Goal: Transaction & Acquisition: Obtain resource

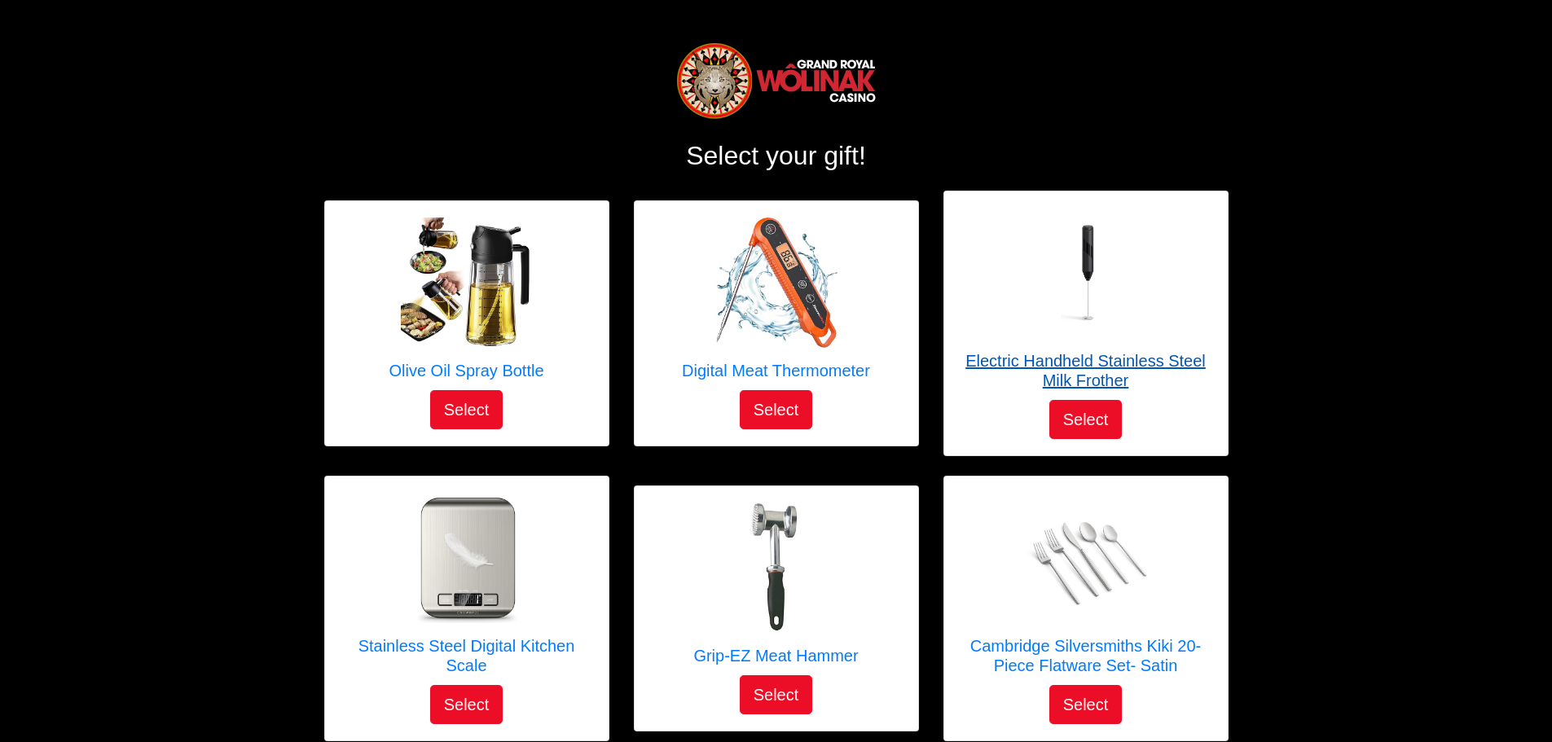
click at [1087, 360] on h5 "Electric Handheld Stainless Steel Milk Frother" at bounding box center [1085, 370] width 251 height 39
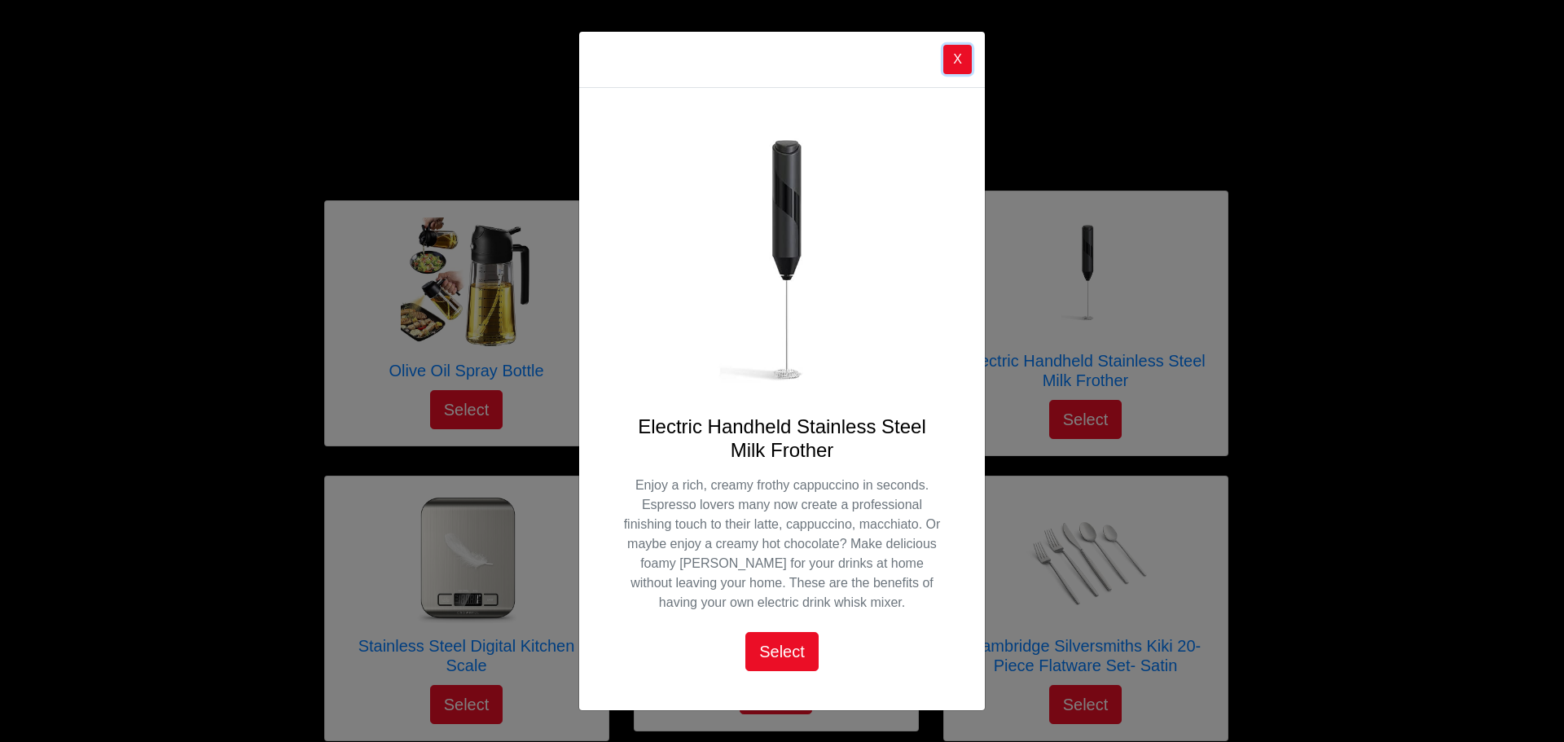
click at [964, 56] on button "X" at bounding box center [957, 59] width 29 height 29
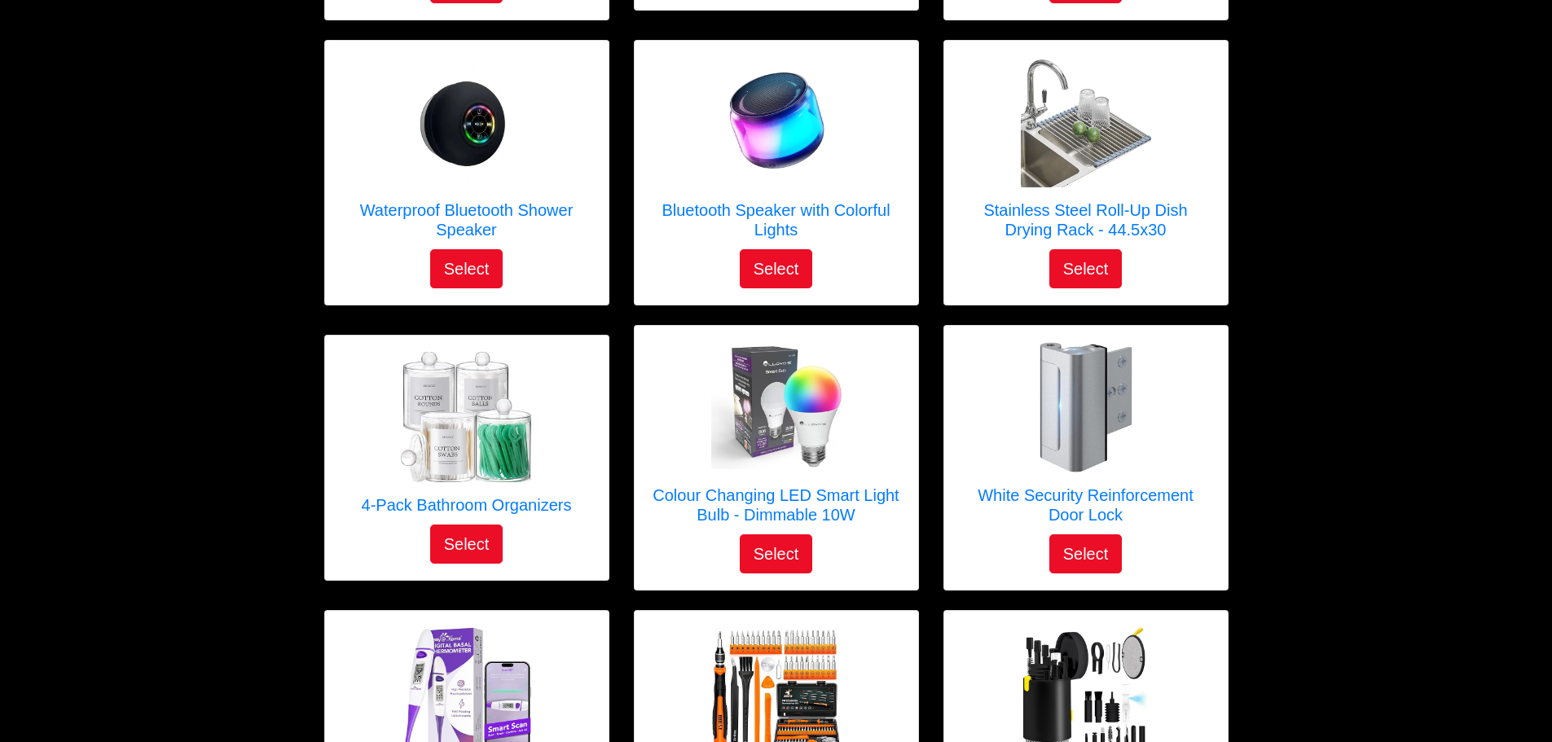
scroll to position [733, 0]
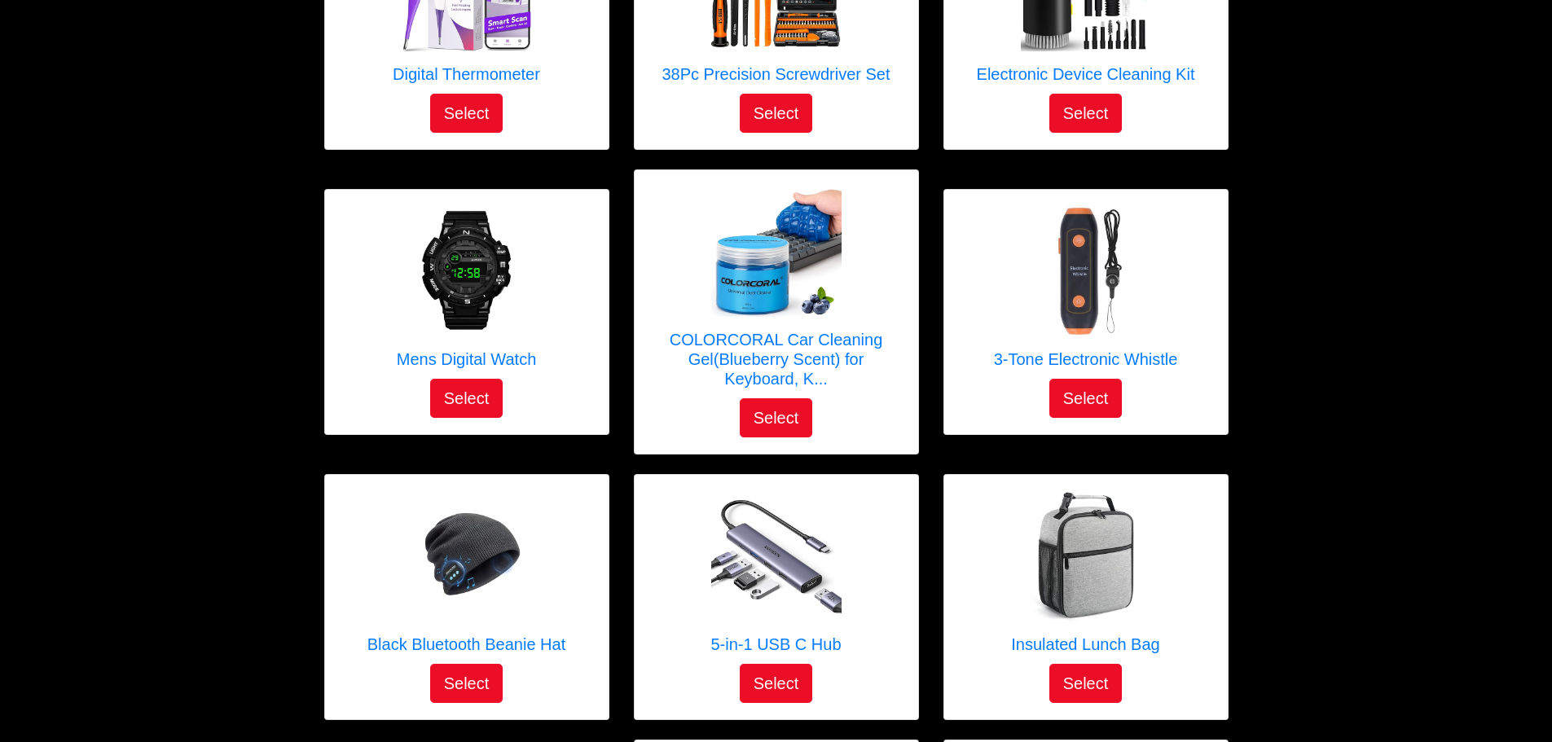
scroll to position [2373, 0]
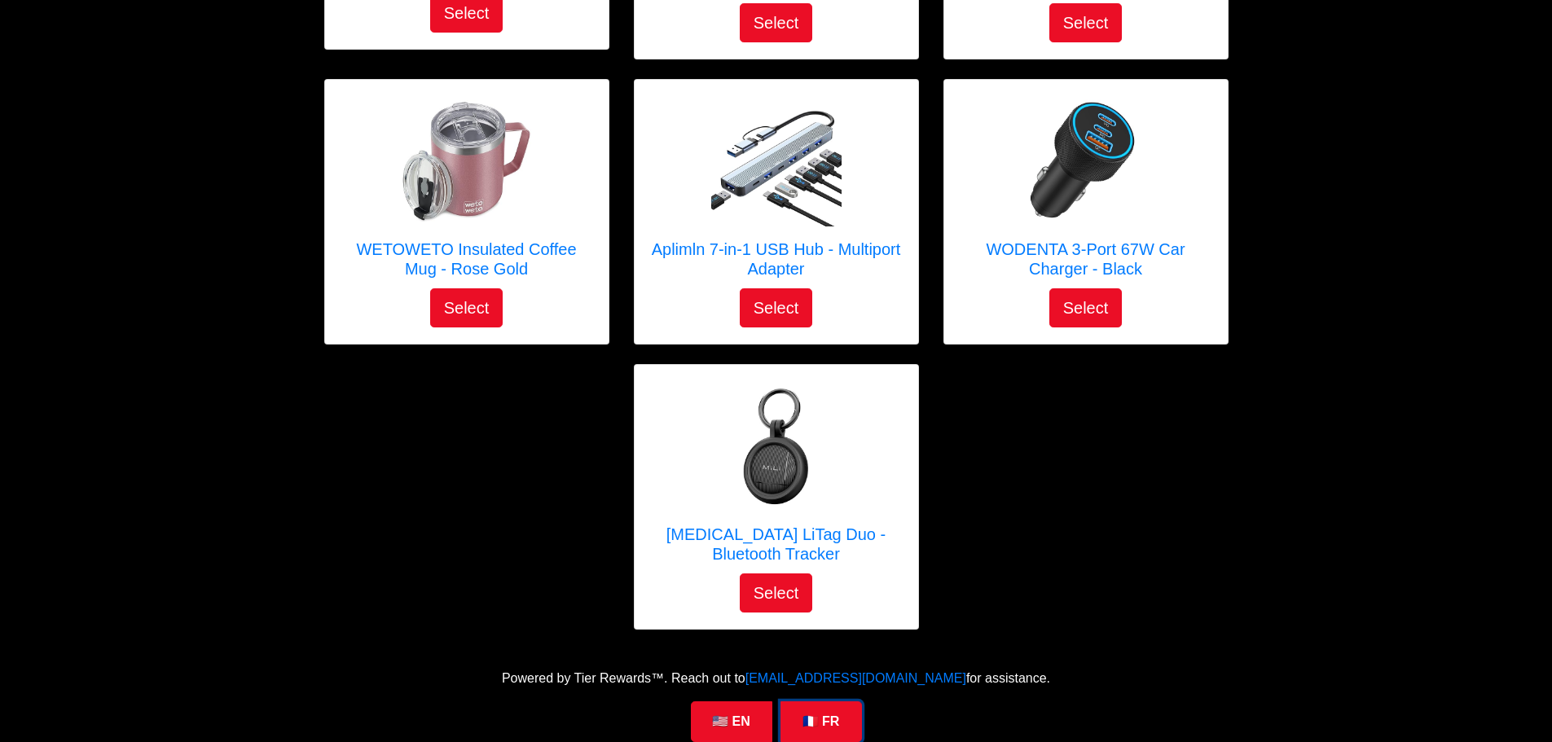
click at [814, 703] on link "🇫🇷 FR" at bounding box center [820, 721] width 81 height 41
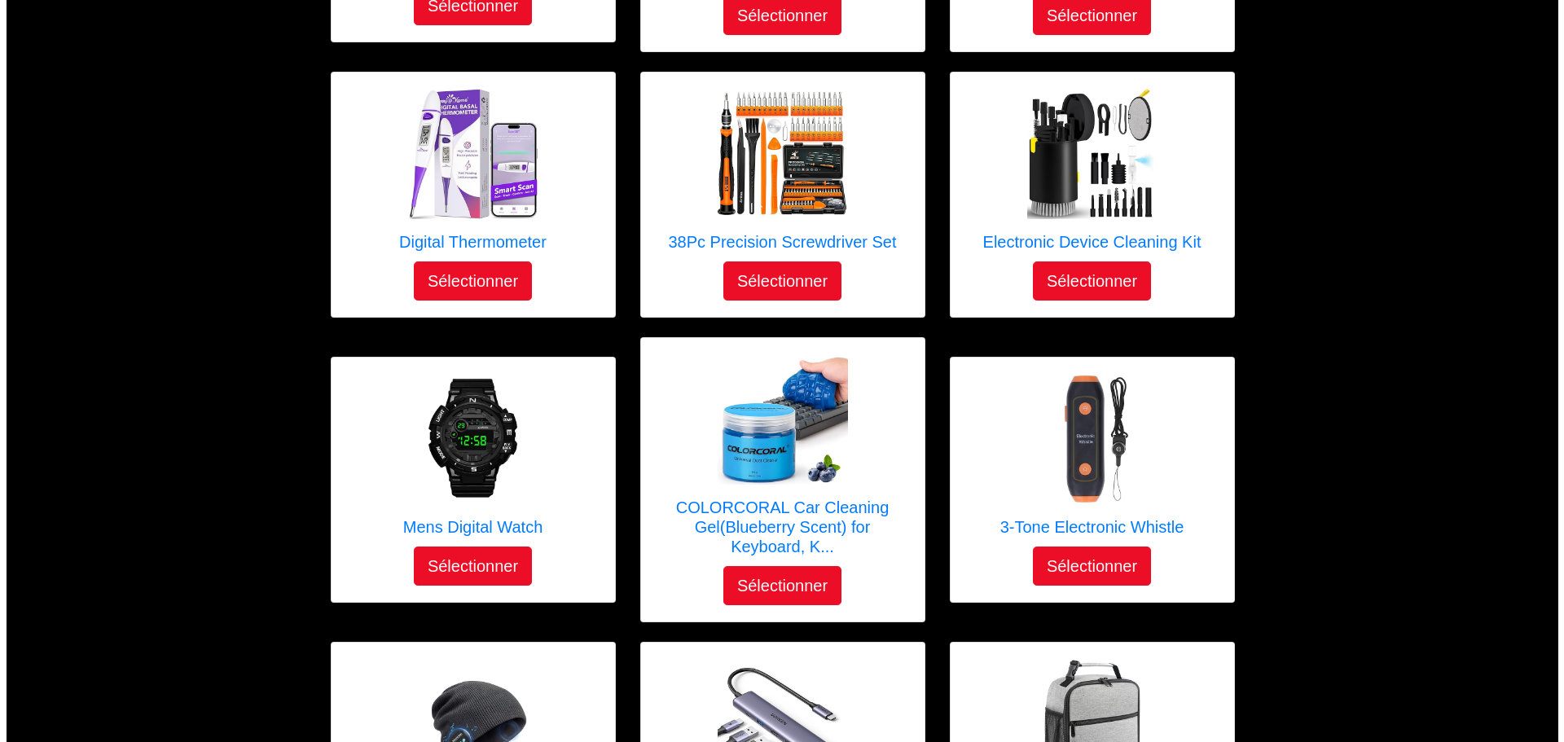
scroll to position [1303, 0]
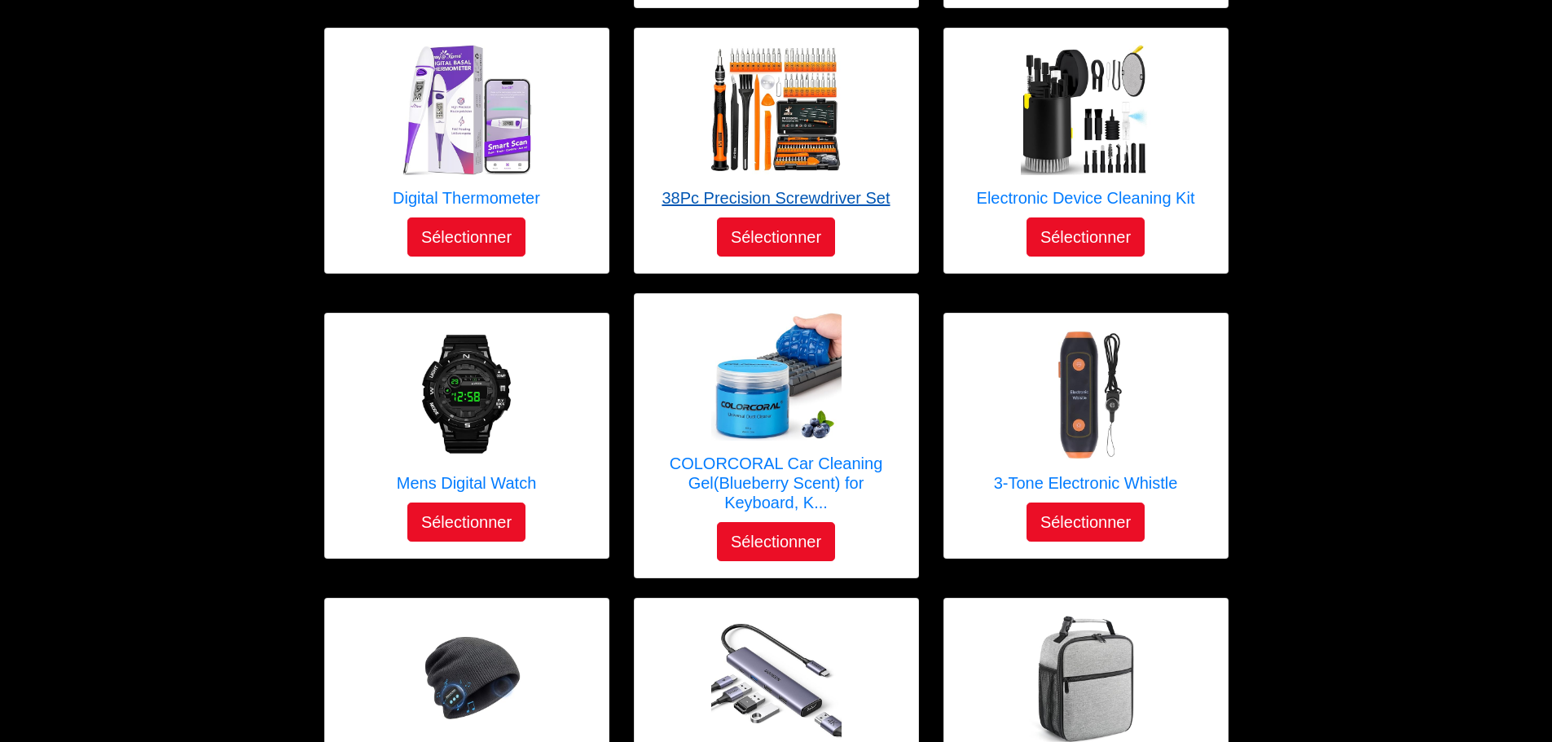
click at [793, 187] on link "38Pc Precision Screwdriver Set" at bounding box center [775, 131] width 228 height 173
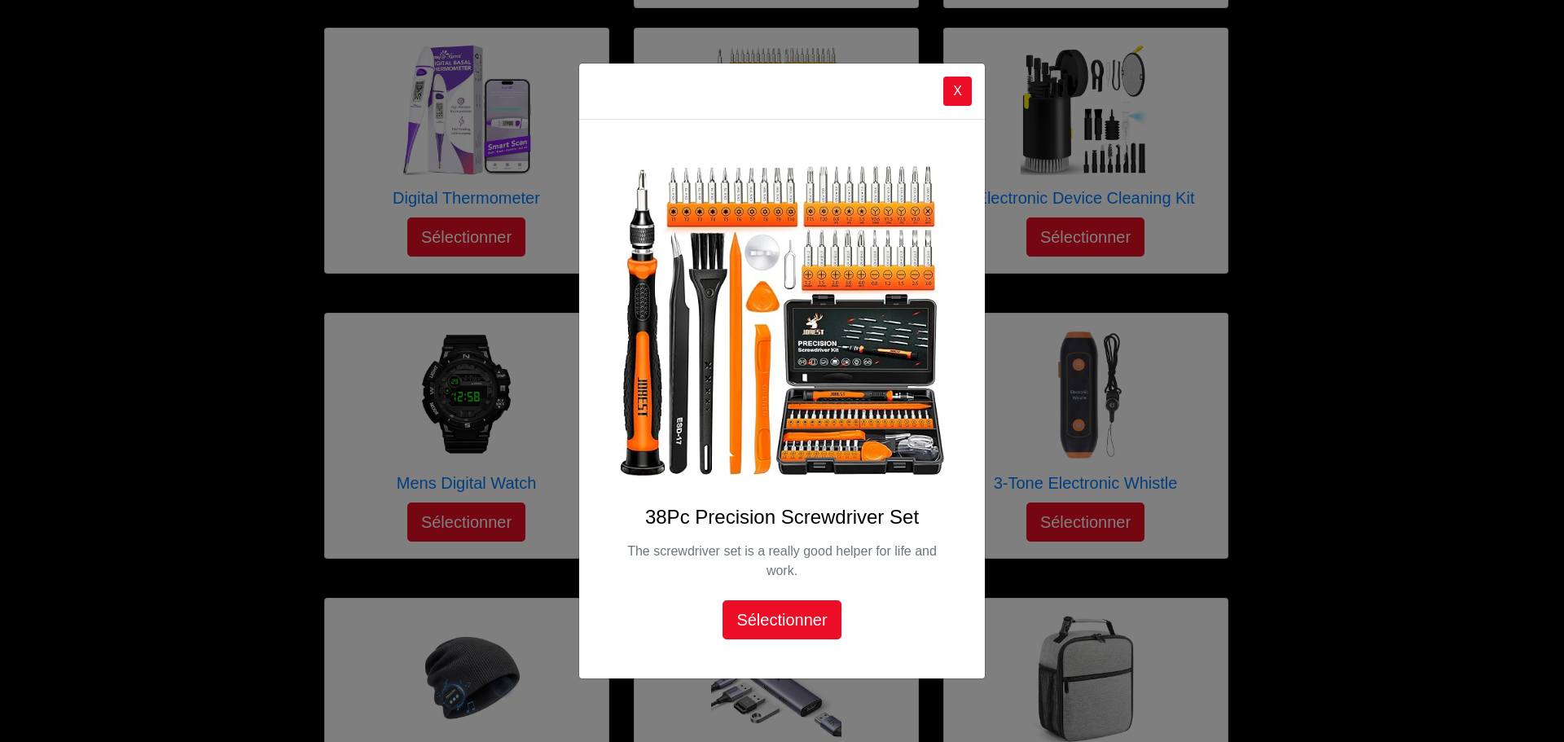
click at [862, 389] on img at bounding box center [781, 322] width 327 height 327
click at [955, 88] on button "X" at bounding box center [957, 91] width 29 height 29
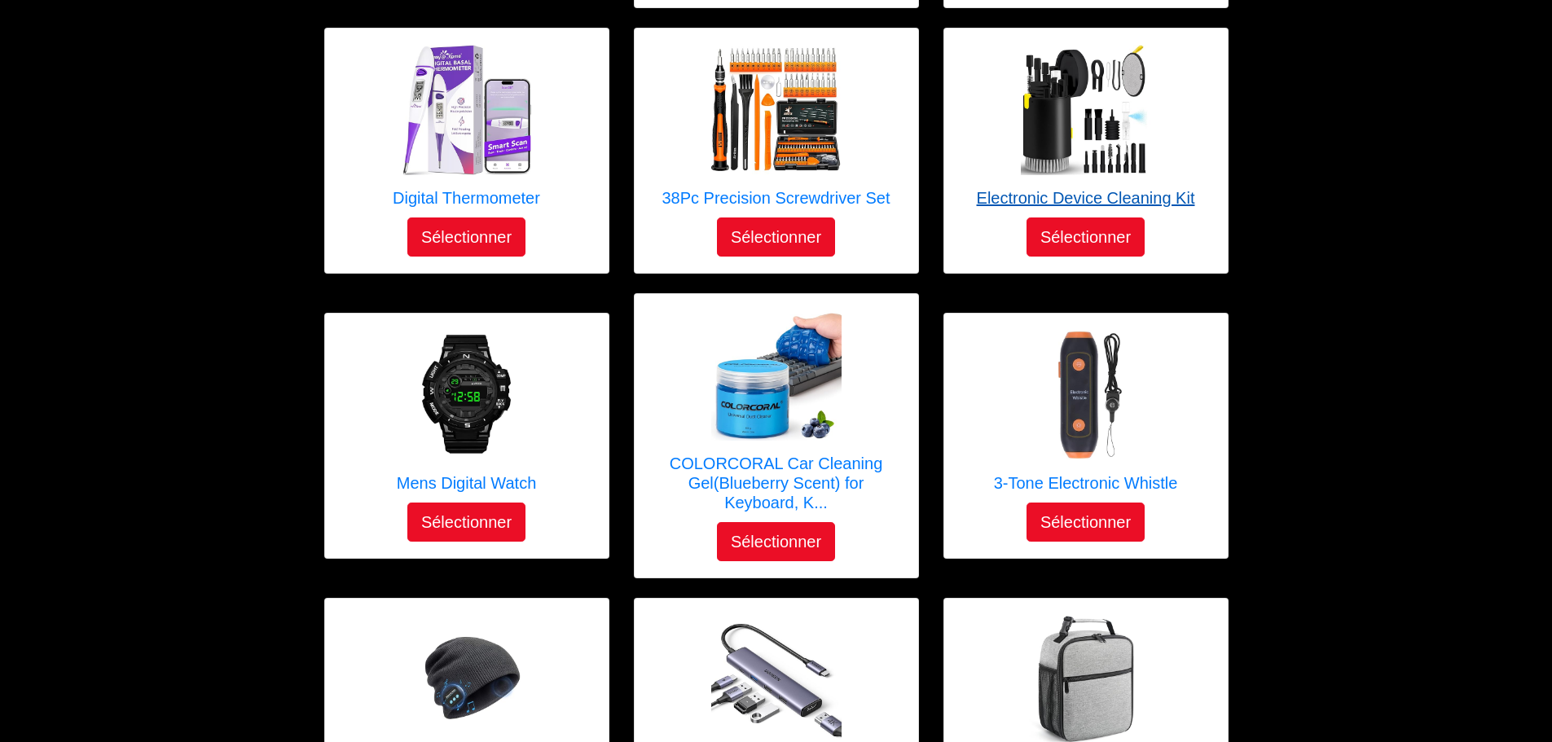
click at [1063, 200] on h5 "Electronic Device Cleaning Kit" at bounding box center [1086, 198] width 218 height 20
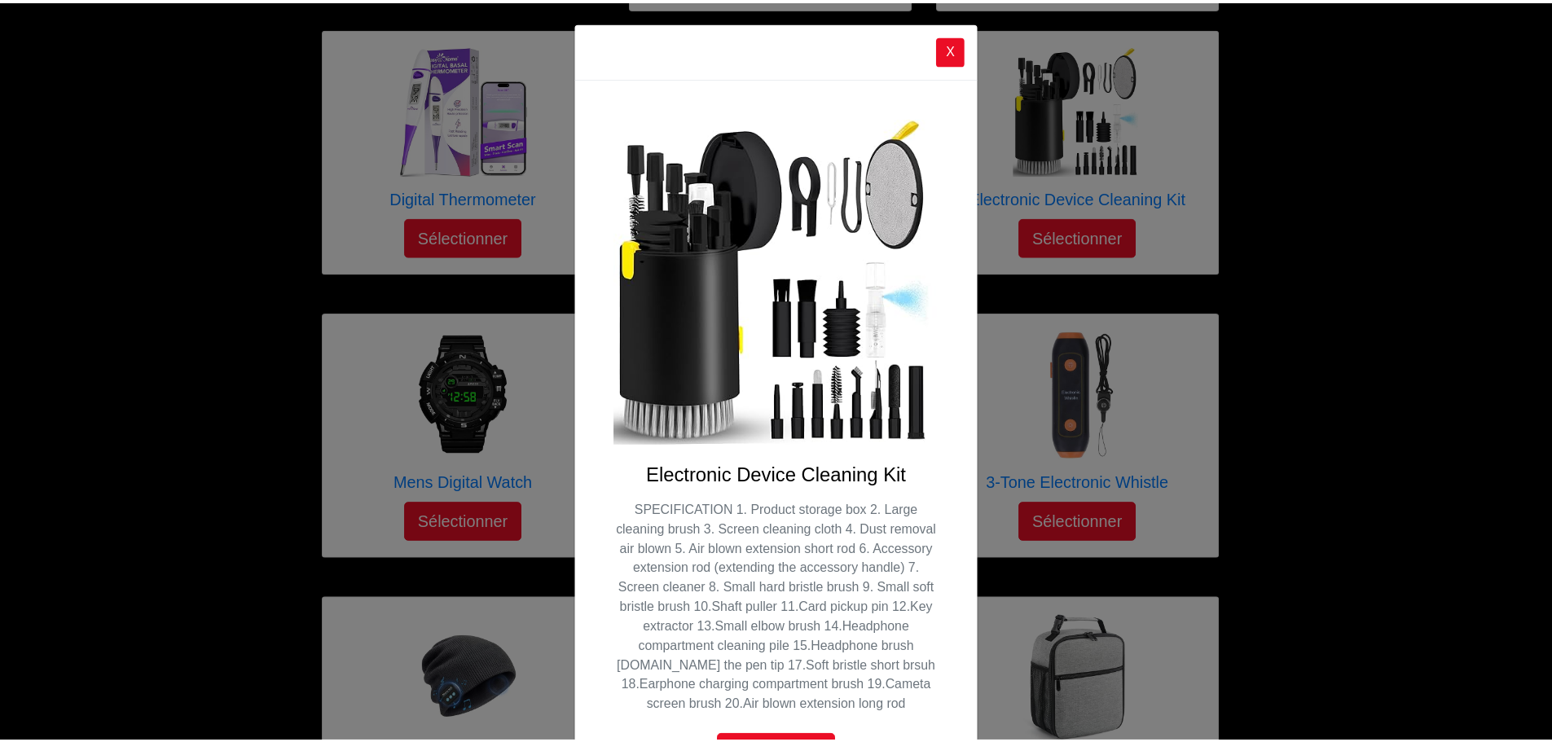
scroll to position [0, 0]
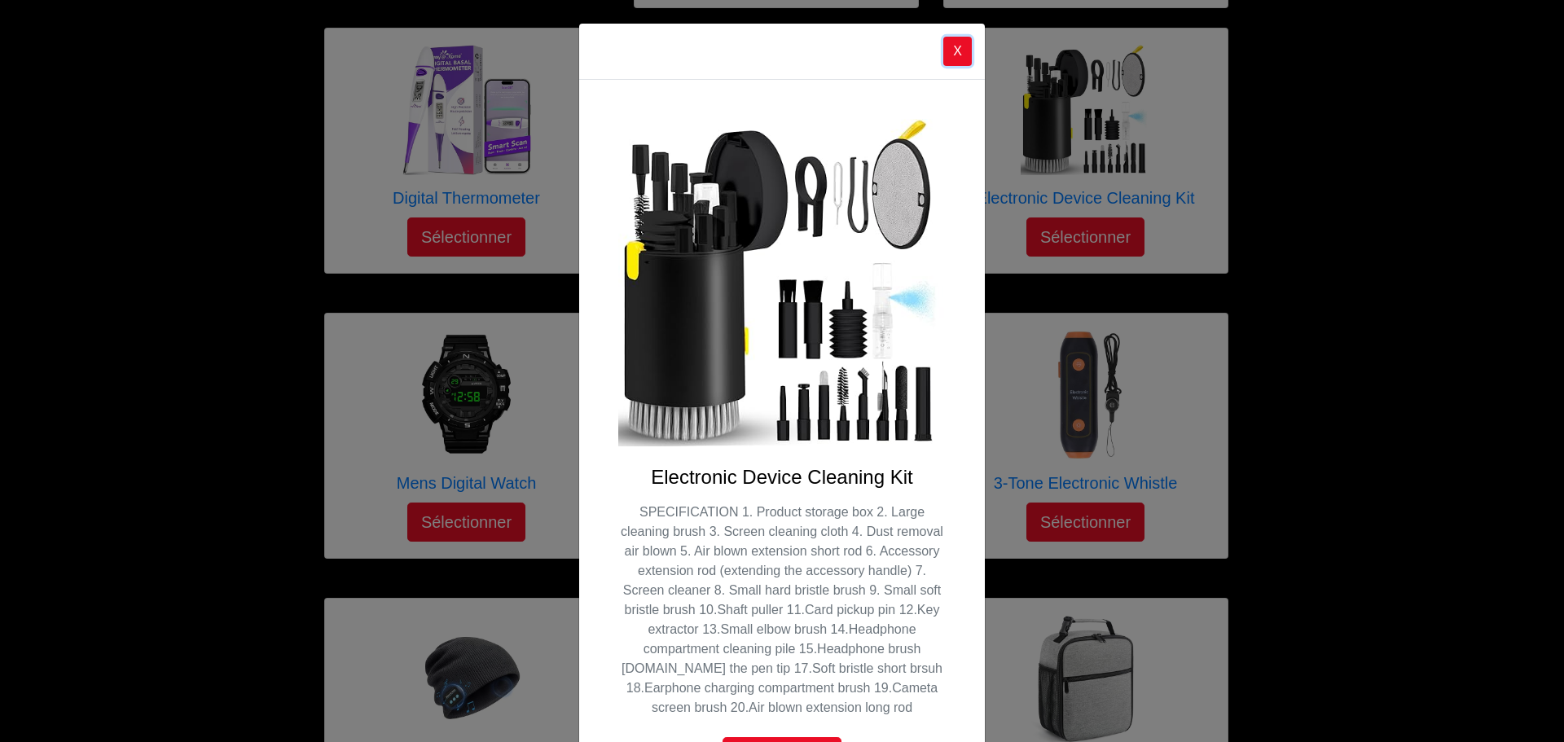
click at [950, 51] on button "X" at bounding box center [957, 51] width 29 height 29
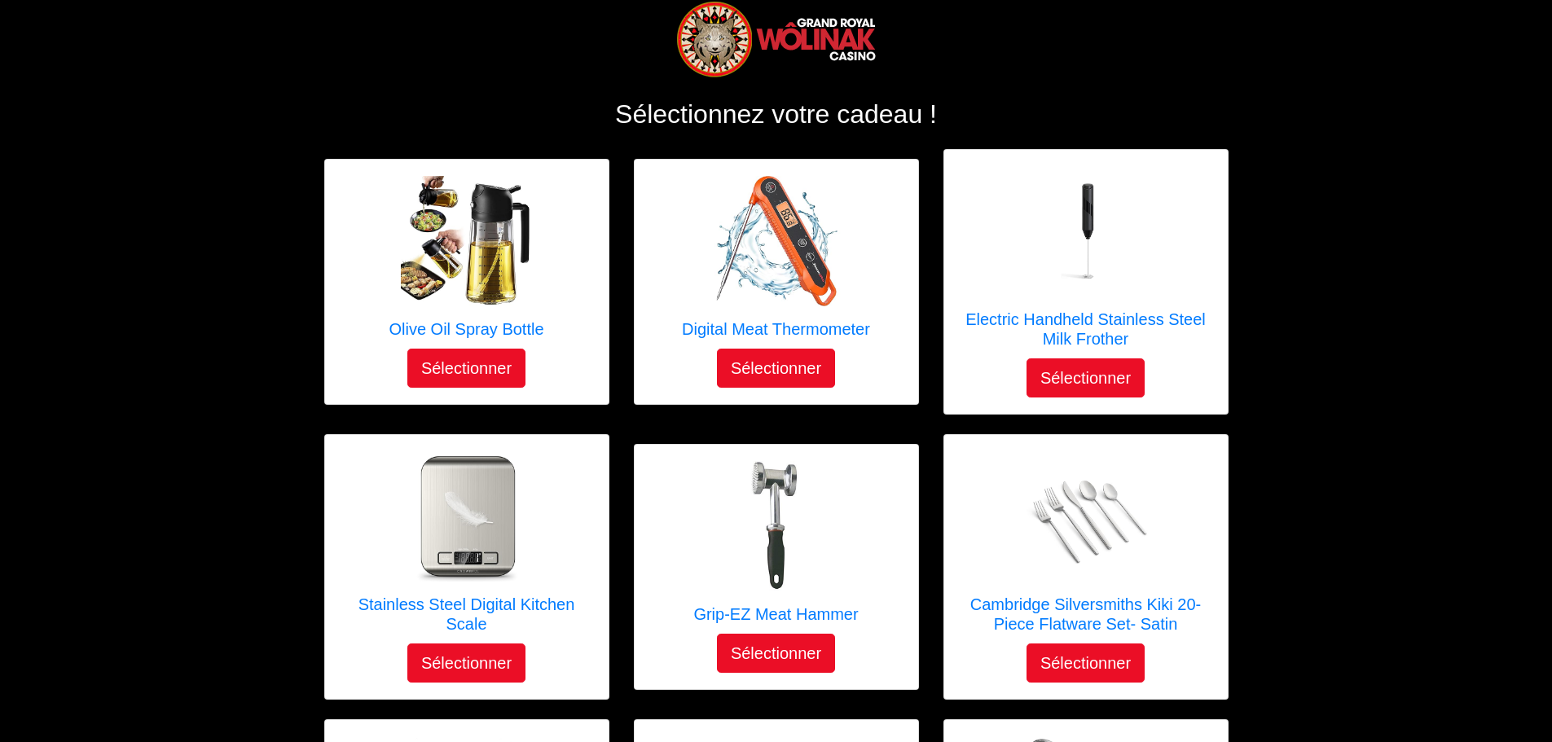
scroll to position [81, 0]
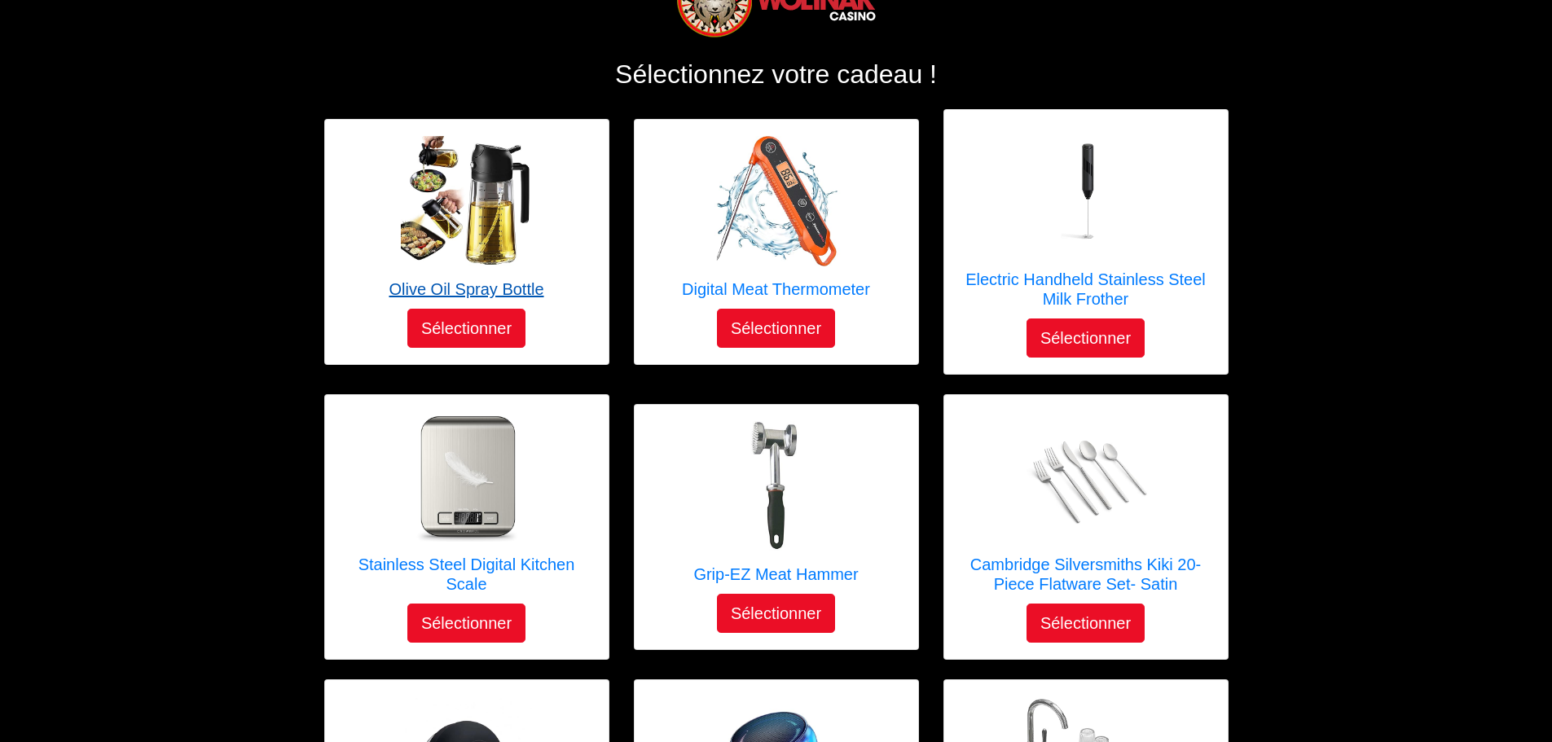
click at [491, 293] on h5 "Olive Oil Spray Bottle" at bounding box center [466, 289] width 155 height 20
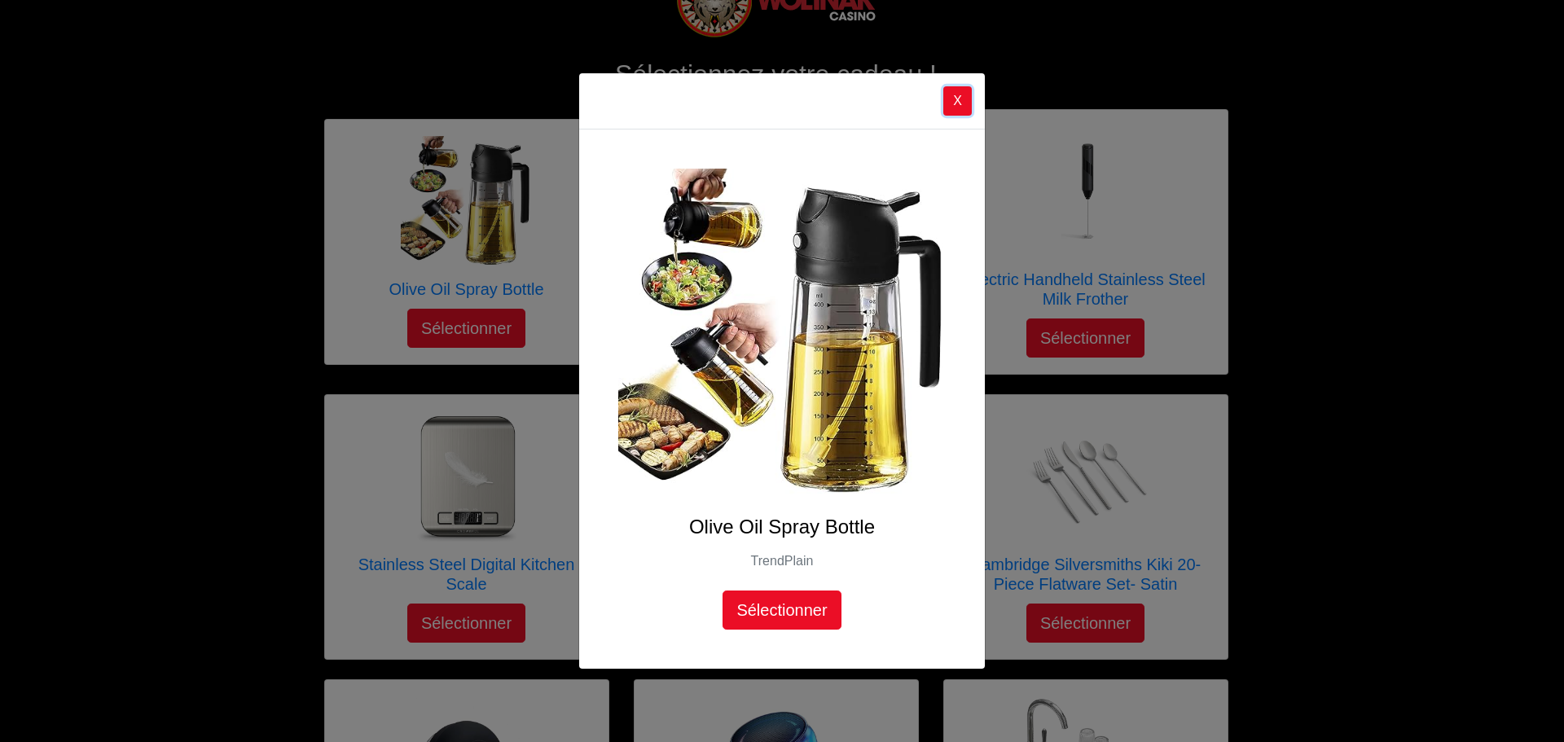
click at [960, 101] on button "X" at bounding box center [957, 100] width 29 height 29
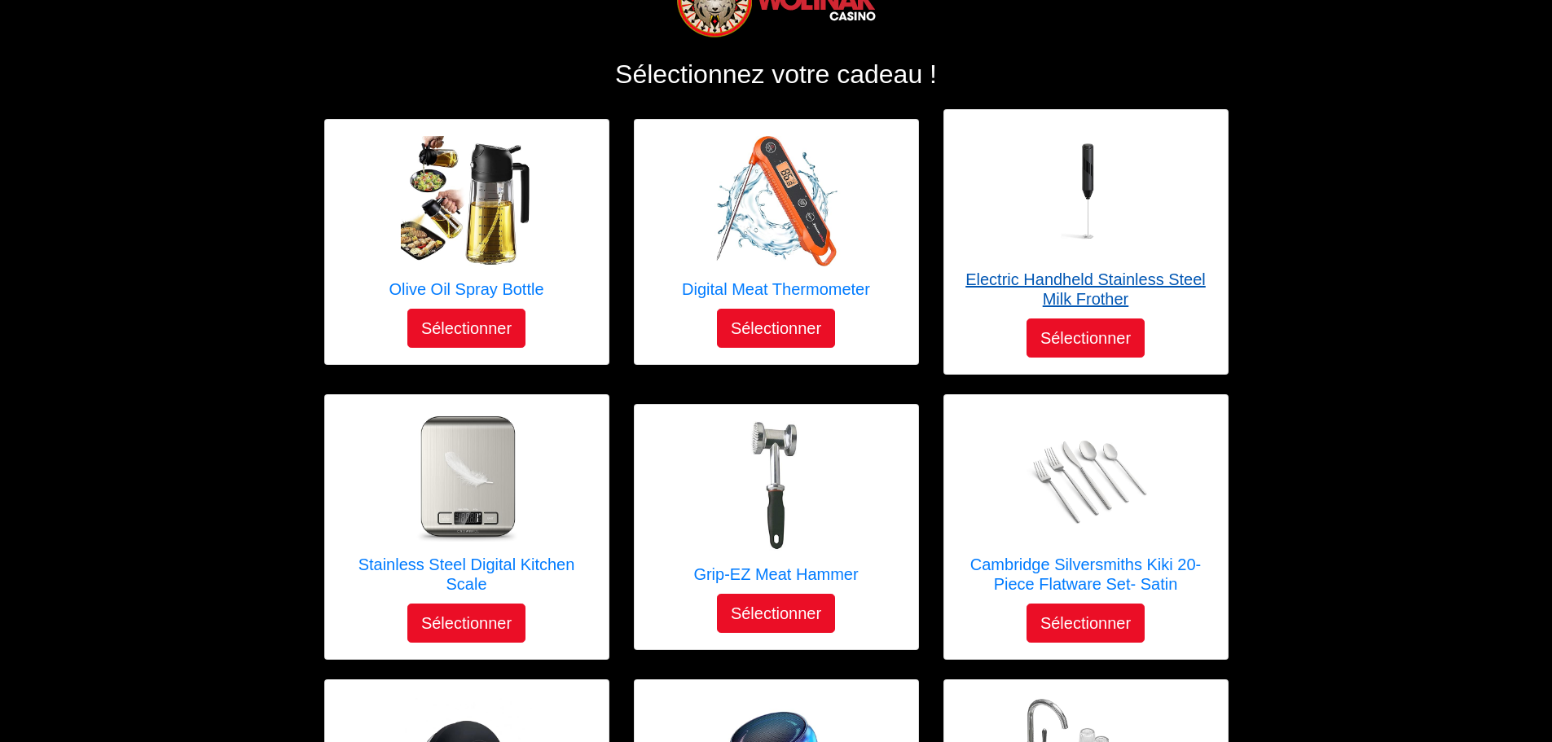
click at [1057, 275] on h5 "Electric Handheld Stainless Steel Milk Frother" at bounding box center [1085, 289] width 251 height 39
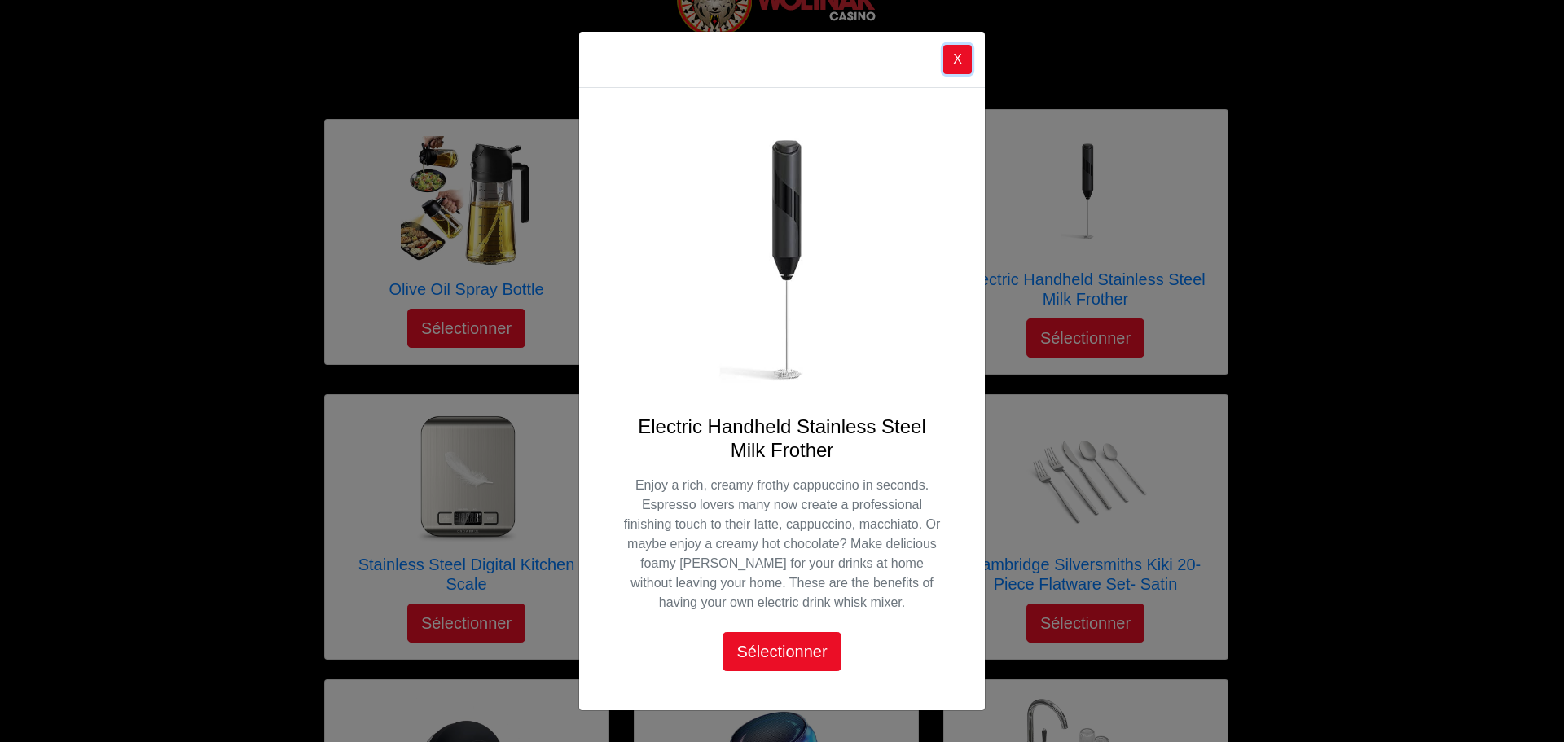
click at [961, 52] on button "X" at bounding box center [957, 59] width 29 height 29
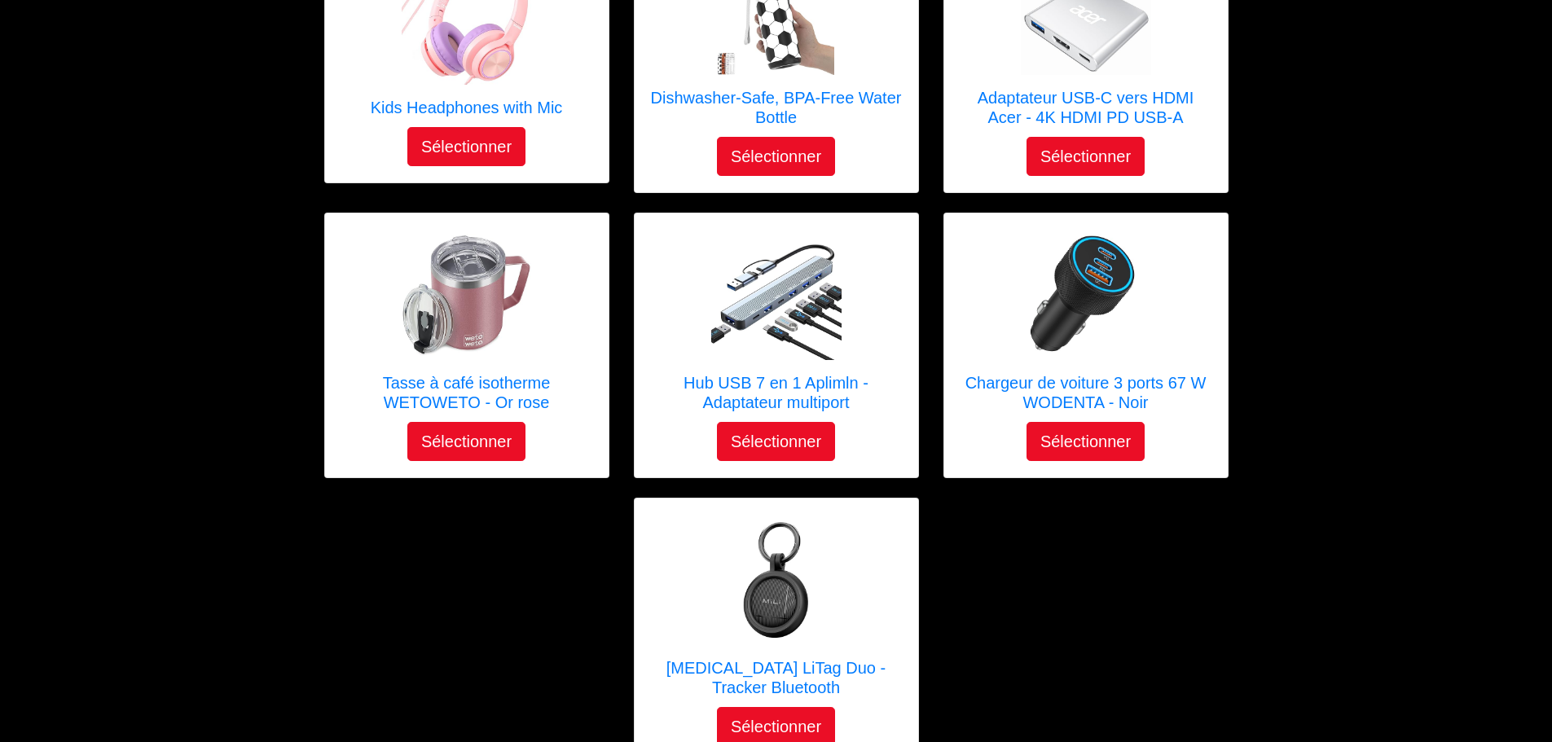
scroll to position [2373, 0]
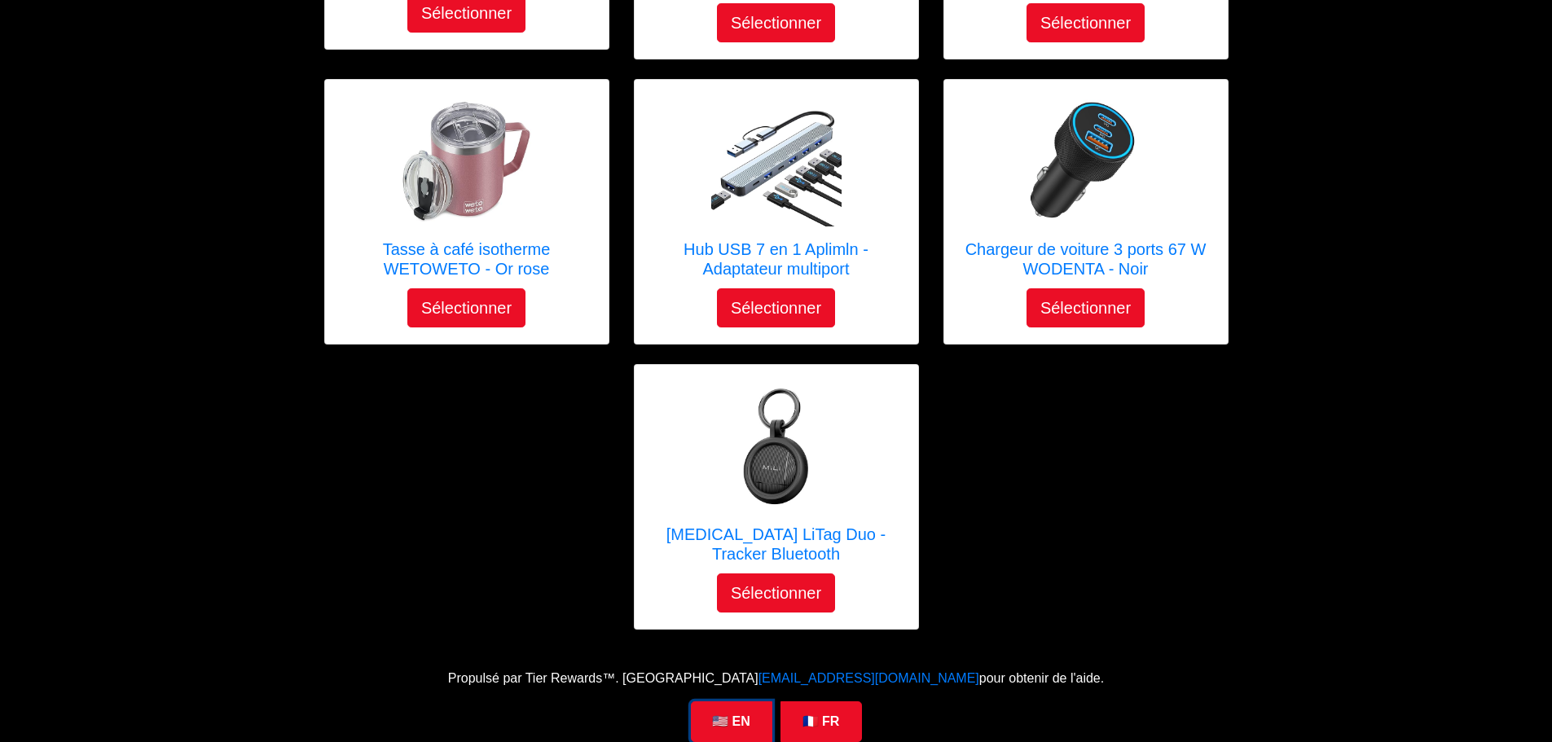
click at [734, 706] on link "🇺🇸 EN" at bounding box center [731, 721] width 81 height 41
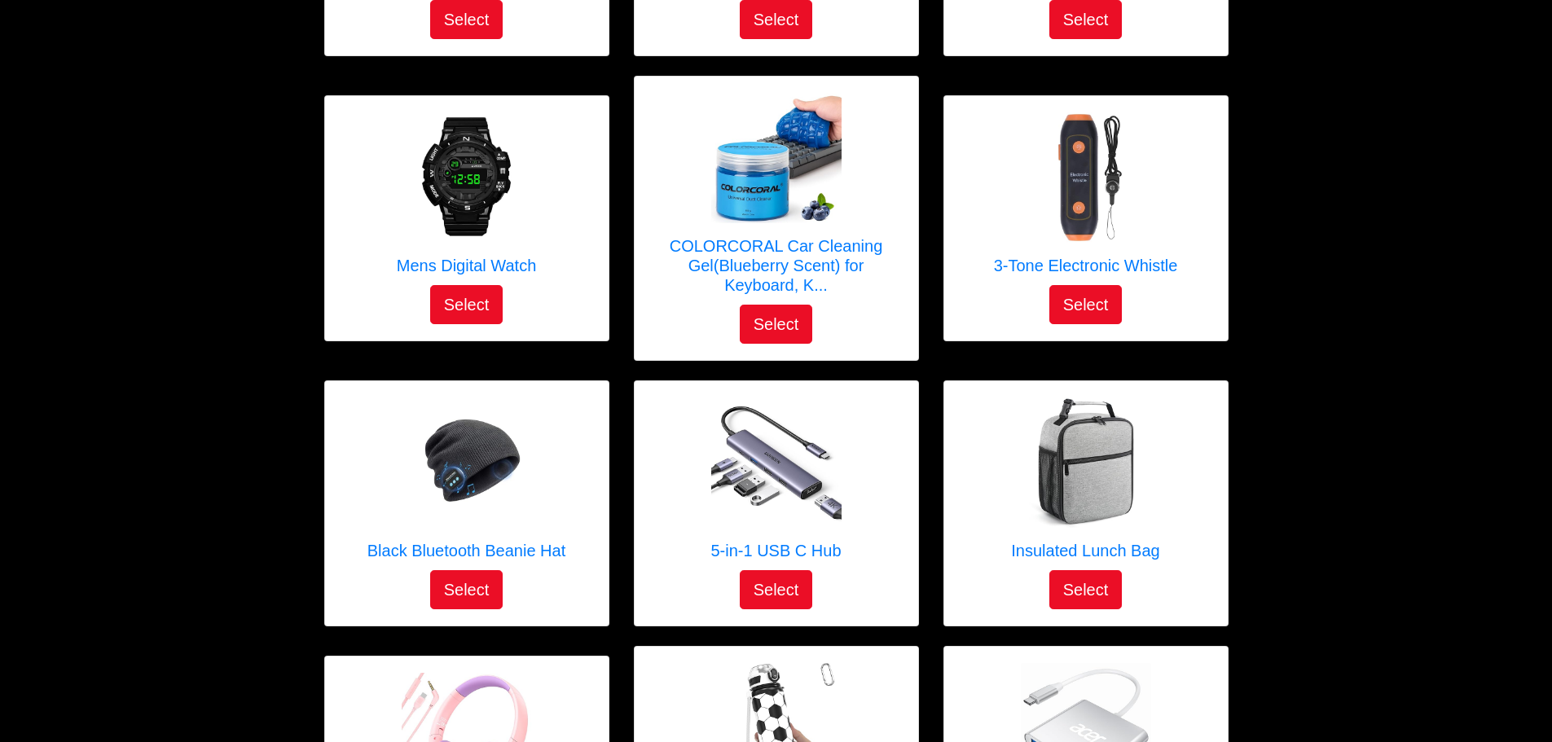
scroll to position [1477, 0]
